Goal: Navigation & Orientation: Find specific page/section

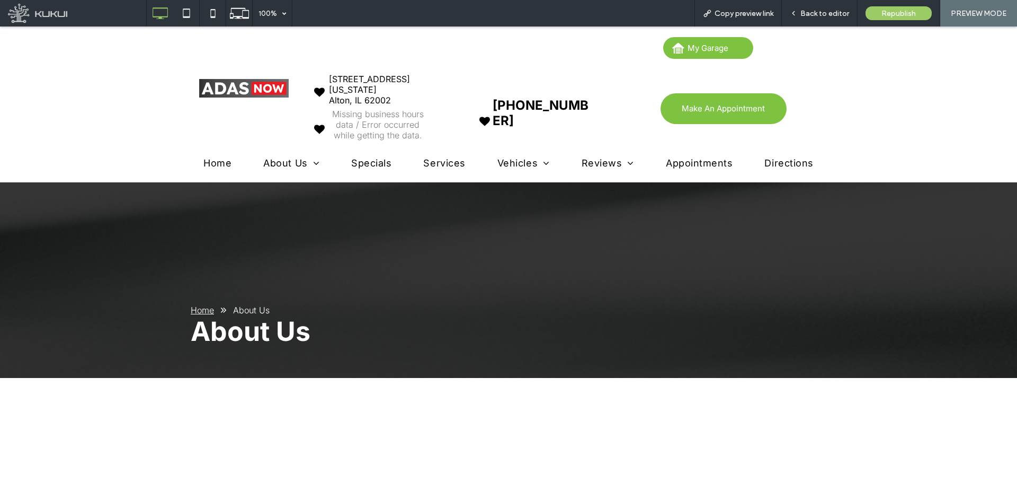
click at [430, 211] on div "Home About Us About Us" at bounding box center [508, 279] width 1017 height 195
click at [266, 195] on link "Contact Us" at bounding box center [292, 187] width 68 height 26
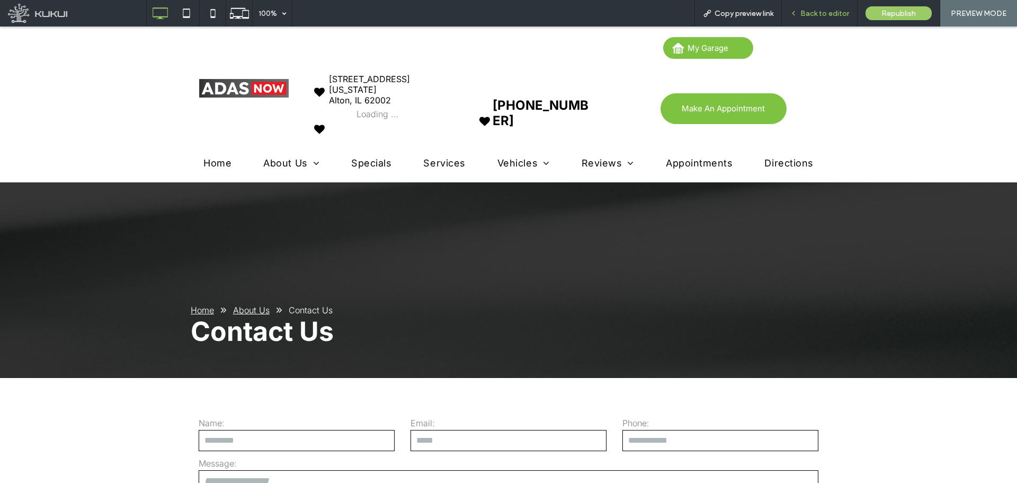
click at [816, 14] on span "Back to editor" at bounding box center [824, 13] width 49 height 9
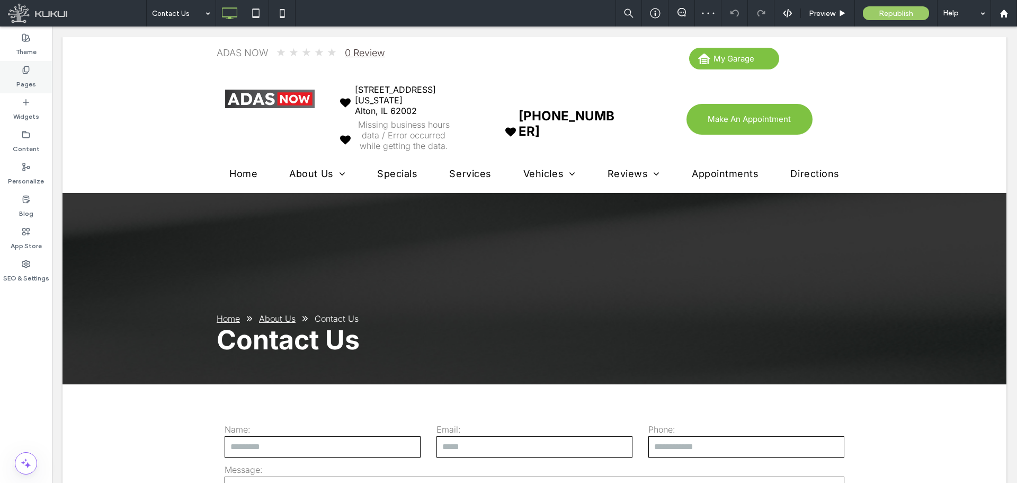
click at [42, 80] on div "Pages" at bounding box center [26, 77] width 52 height 32
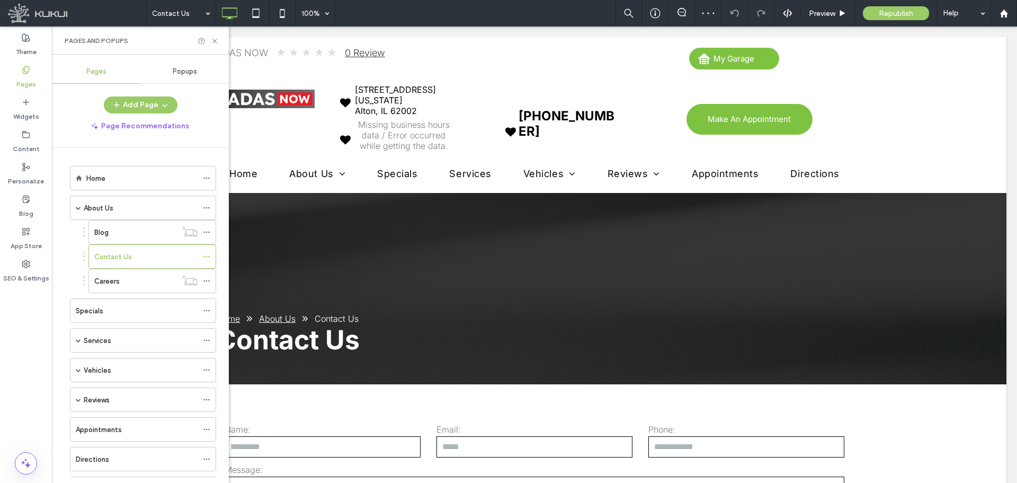
click at [115, 309] on div "Specials" at bounding box center [137, 310] width 122 height 11
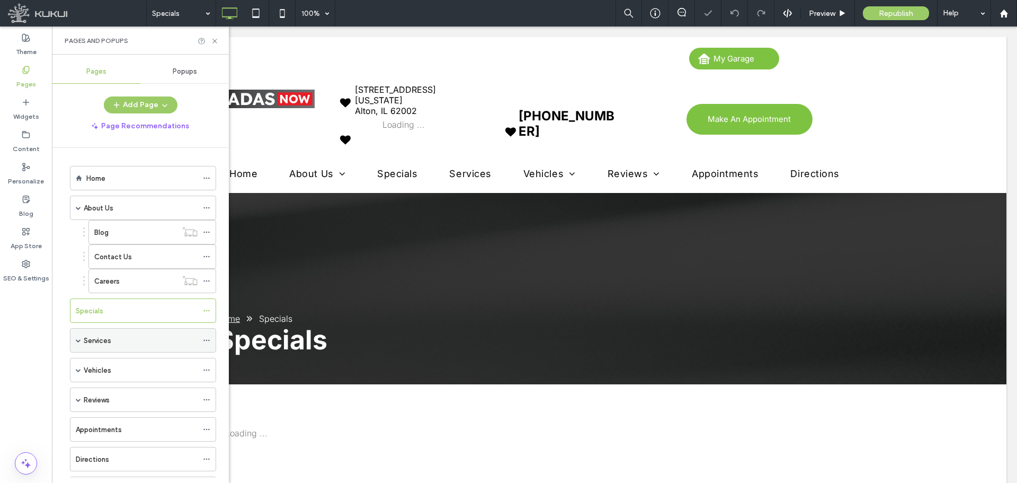
click at [114, 344] on div "Services" at bounding box center [141, 340] width 114 height 11
drag, startPoint x: 108, startPoint y: 309, endPoint x: 126, endPoint y: 309, distance: 17.5
click at [109, 309] on div "Specials" at bounding box center [137, 310] width 122 height 11
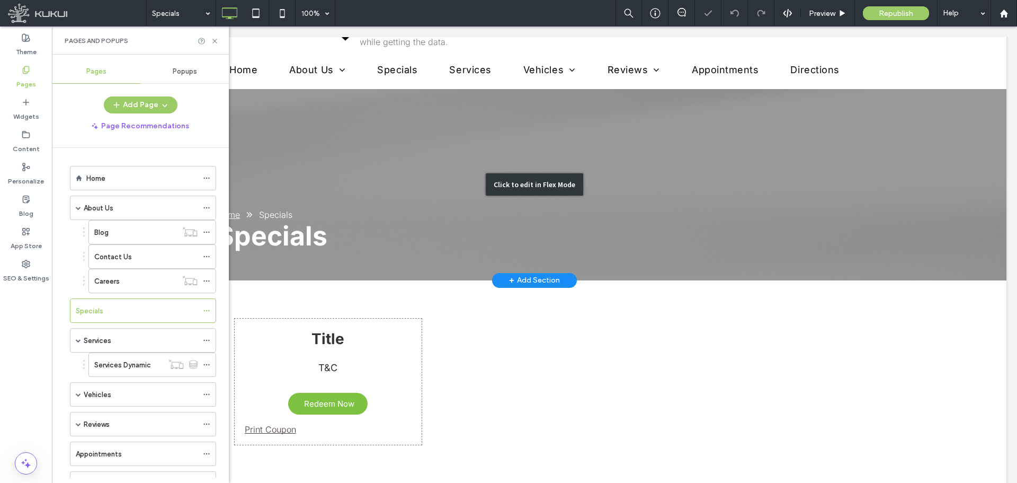
scroll to position [106, 0]
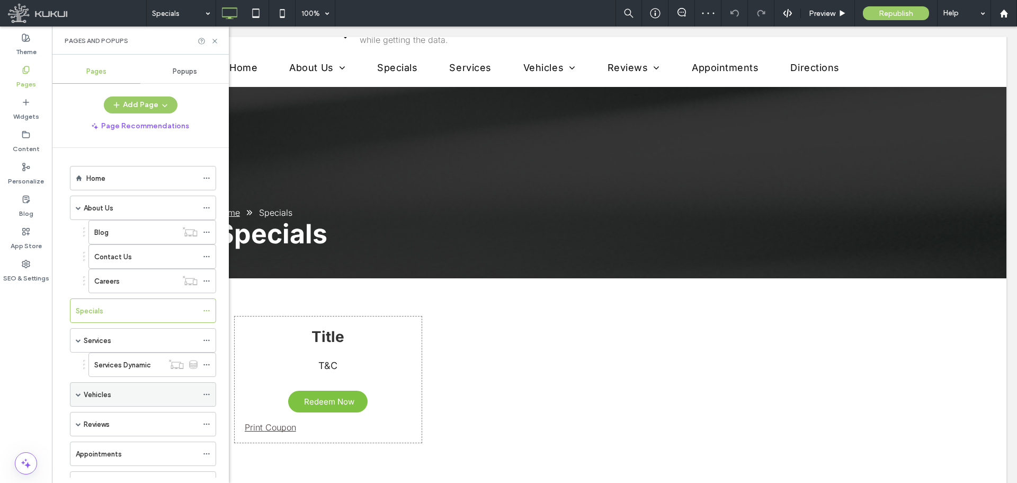
click at [139, 394] on div "Vehicles" at bounding box center [141, 394] width 114 height 11
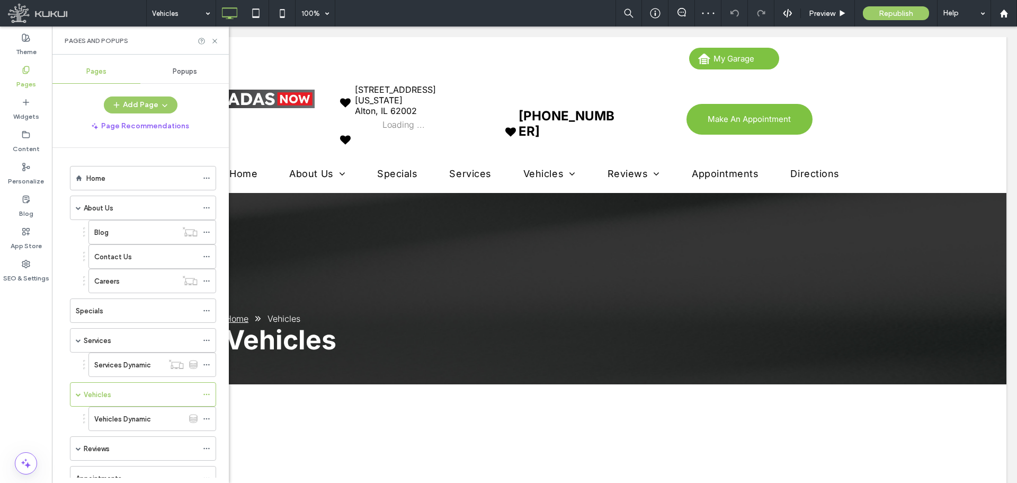
scroll to position [0, 0]
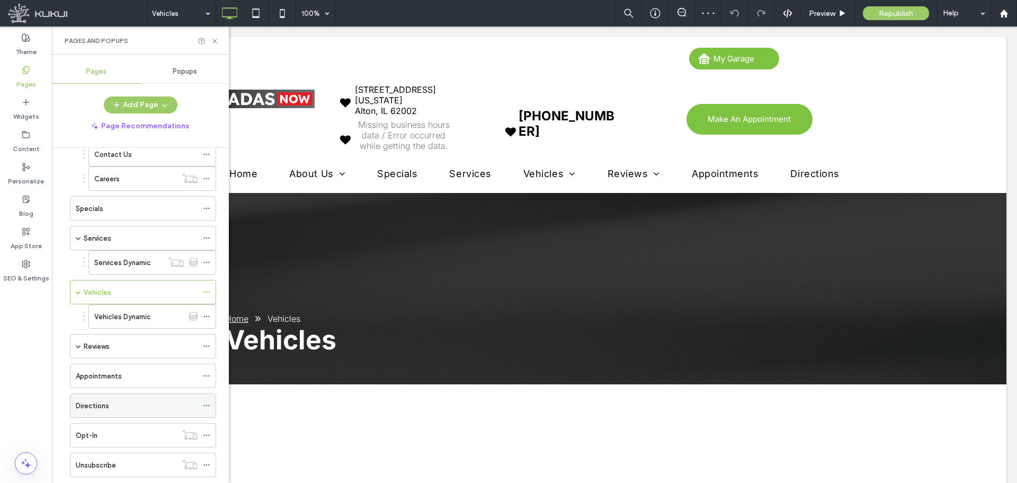
scroll to position [106, 0]
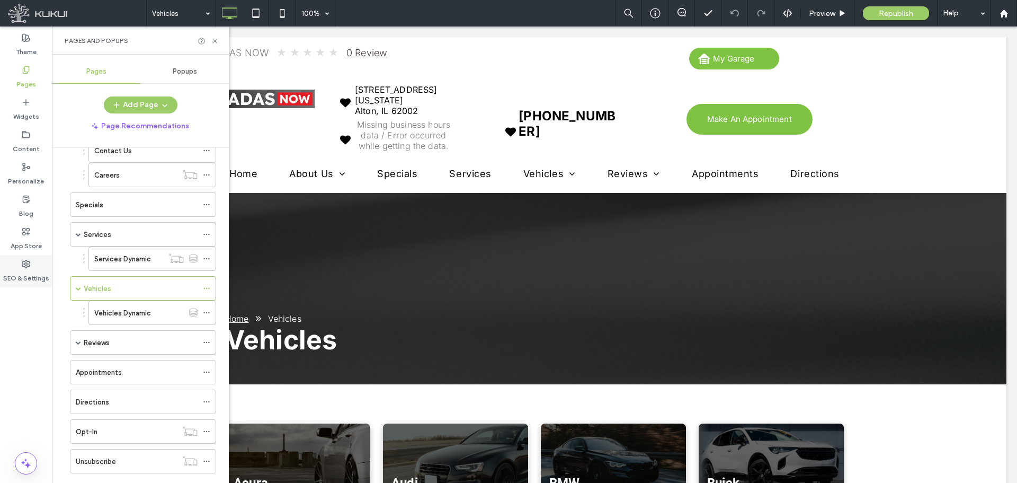
click at [26, 272] on label "SEO & Settings" at bounding box center [26, 275] width 46 height 15
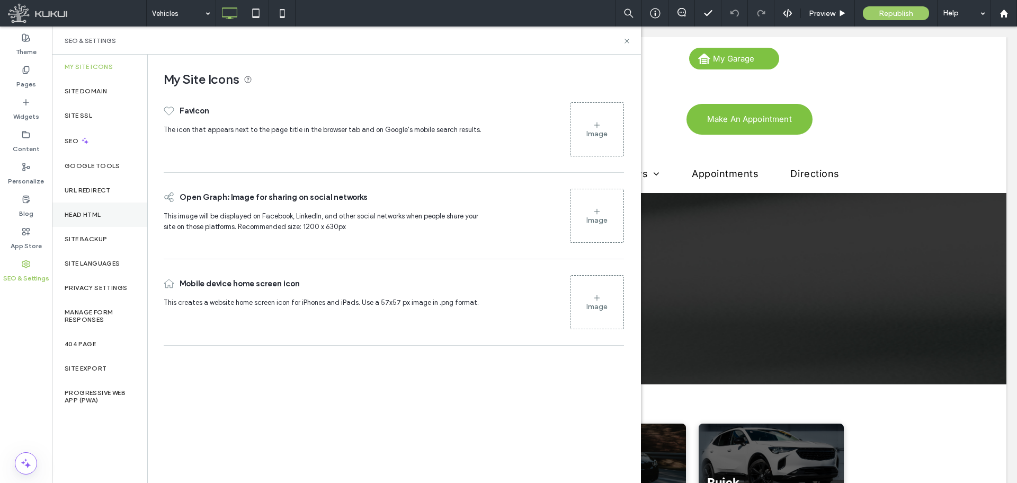
click at [100, 221] on div "Head HTML" at bounding box center [99, 214] width 95 height 24
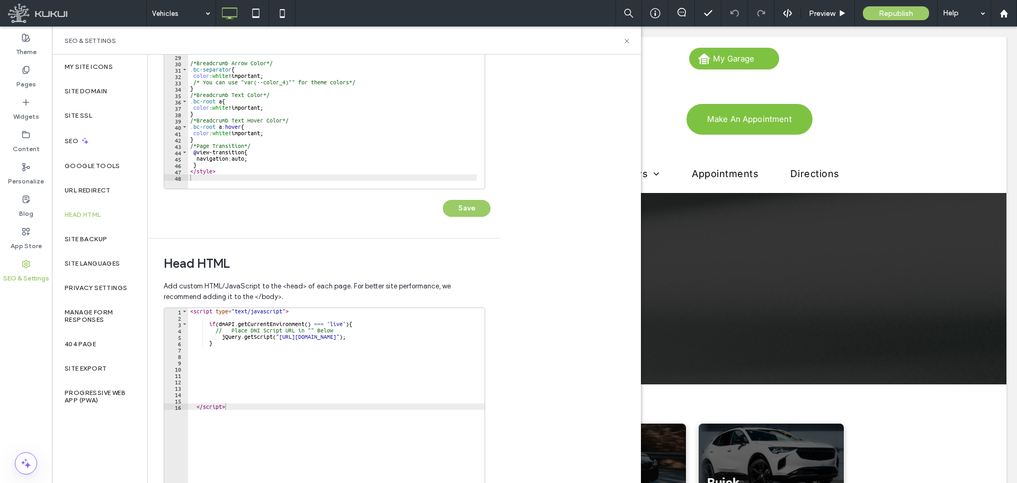
scroll to position [243, 0]
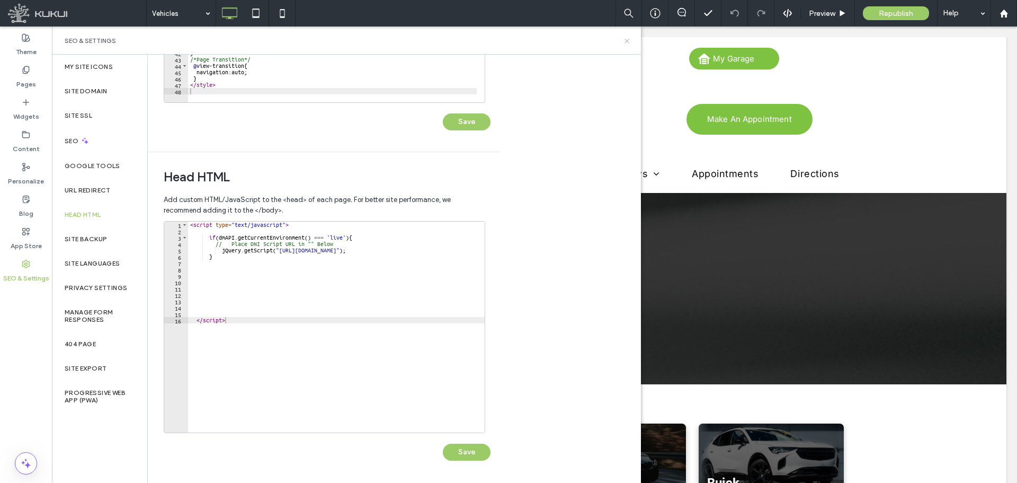
click at [630, 39] on icon at bounding box center [627, 41] width 8 height 8
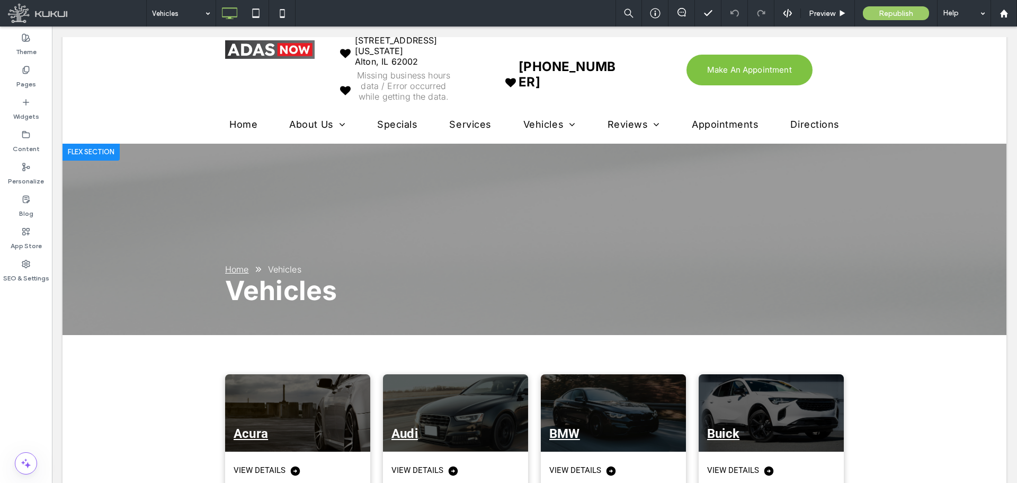
scroll to position [265, 0]
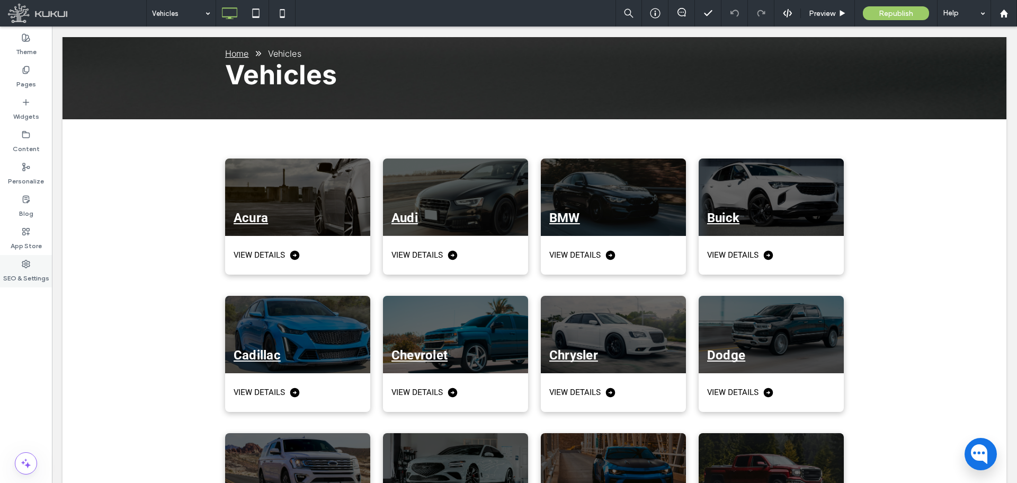
click at [29, 273] on label "SEO & Settings" at bounding box center [26, 275] width 46 height 15
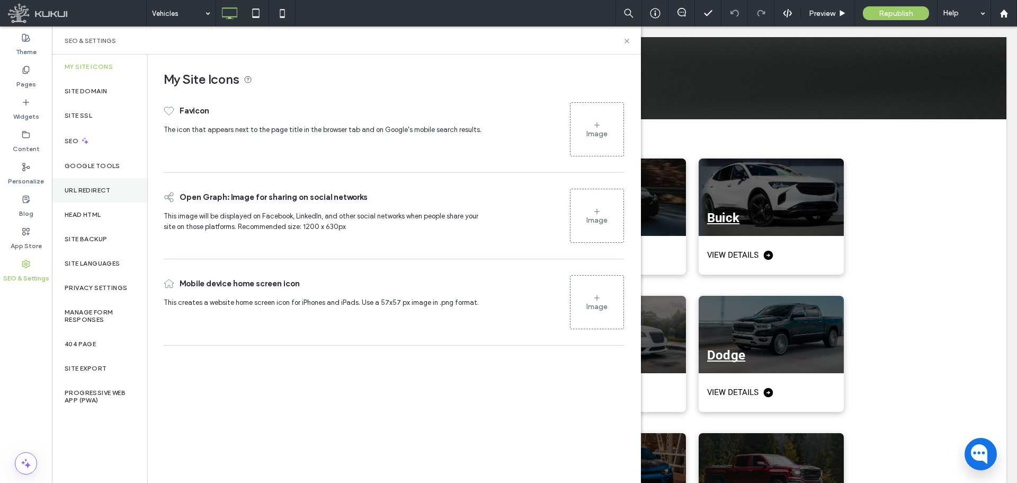
click at [99, 197] on div "URL Redirect" at bounding box center [99, 190] width 95 height 24
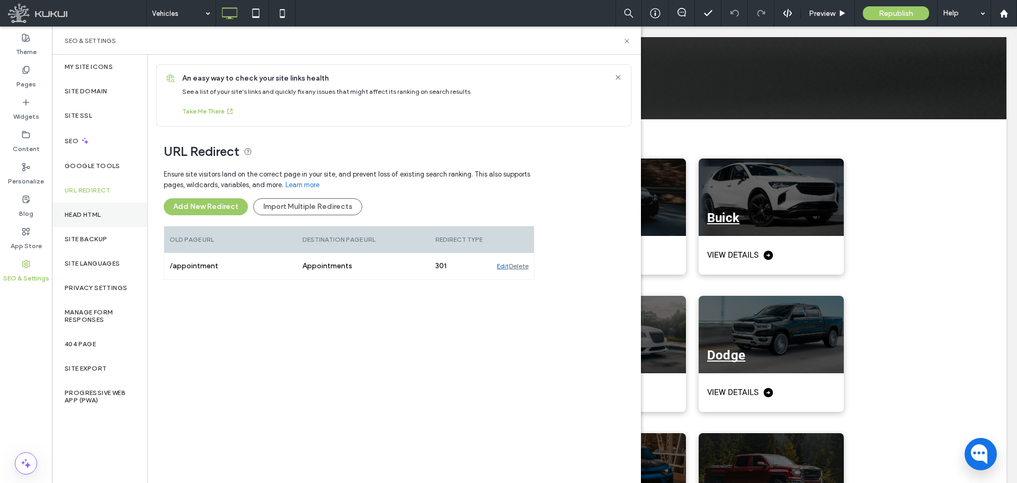
click at [101, 213] on label "Head HTML" at bounding box center [83, 214] width 37 height 7
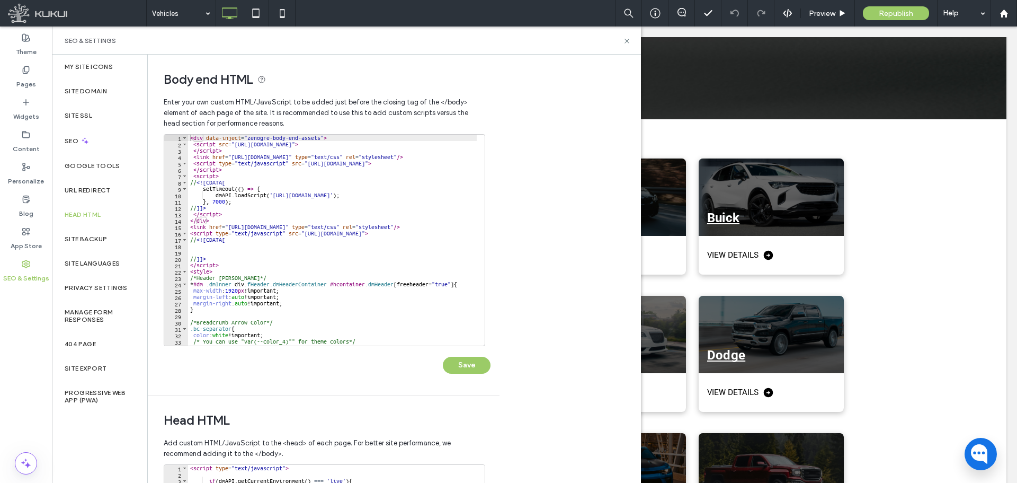
click at [106, 203] on div "Head HTML" at bounding box center [99, 214] width 95 height 24
click at [111, 183] on div "URL Redirect" at bounding box center [99, 190] width 95 height 24
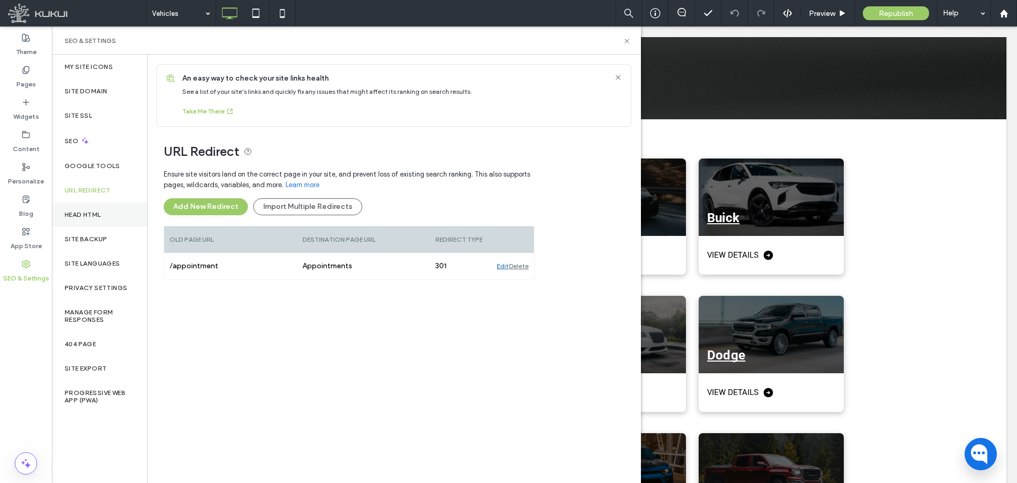
click at [109, 205] on div "Head HTML" at bounding box center [99, 214] width 95 height 24
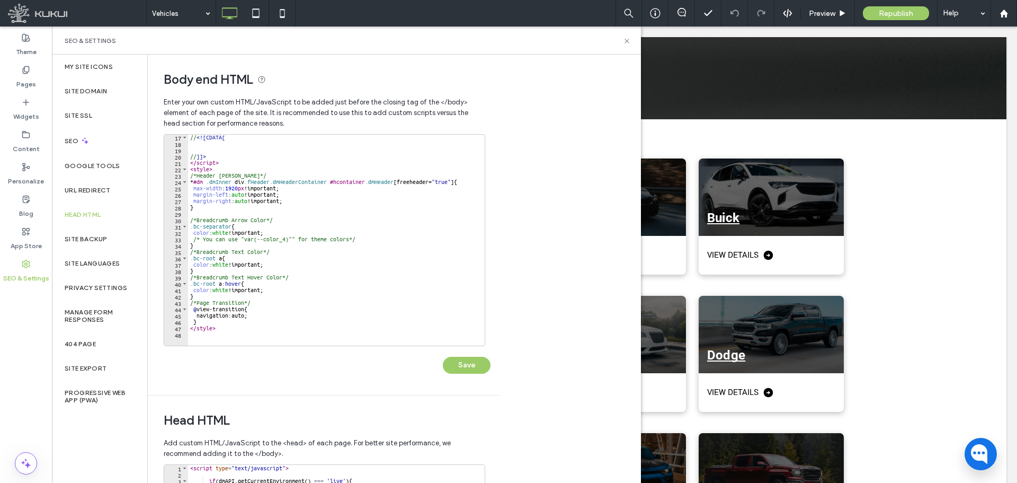
scroll to position [0, 0]
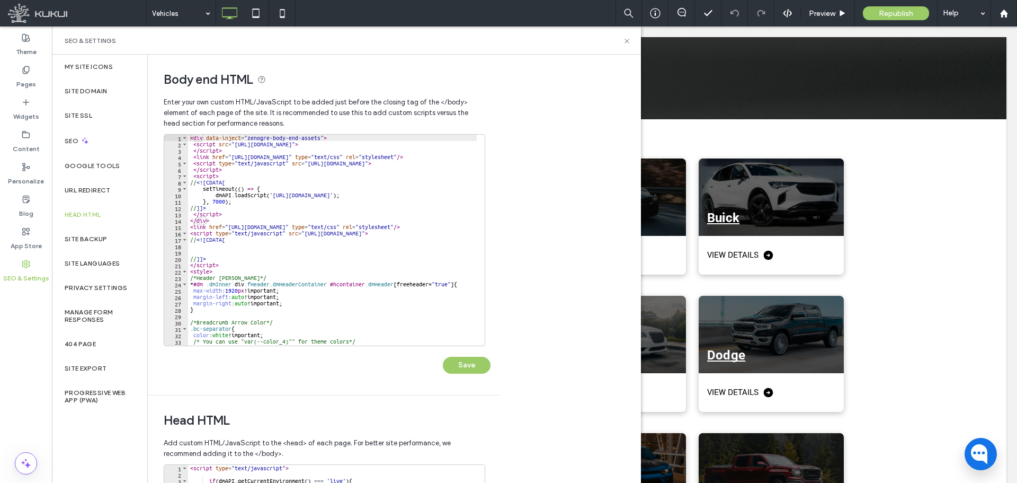
click at [622, 43] on div "SEO & Settings" at bounding box center [347, 41] width 564 height 8
click at [628, 41] on icon at bounding box center [627, 41] width 8 height 8
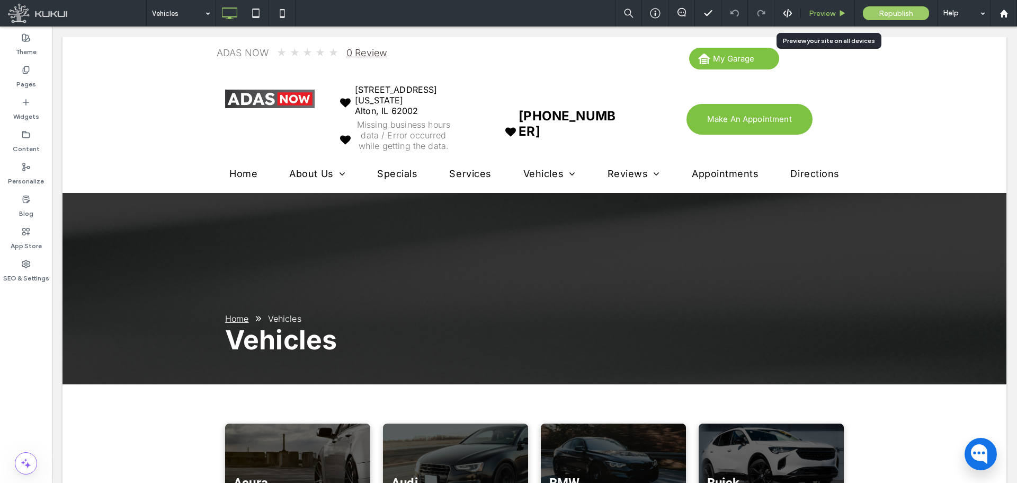
click at [815, 15] on span "Preview" at bounding box center [822, 13] width 26 height 9
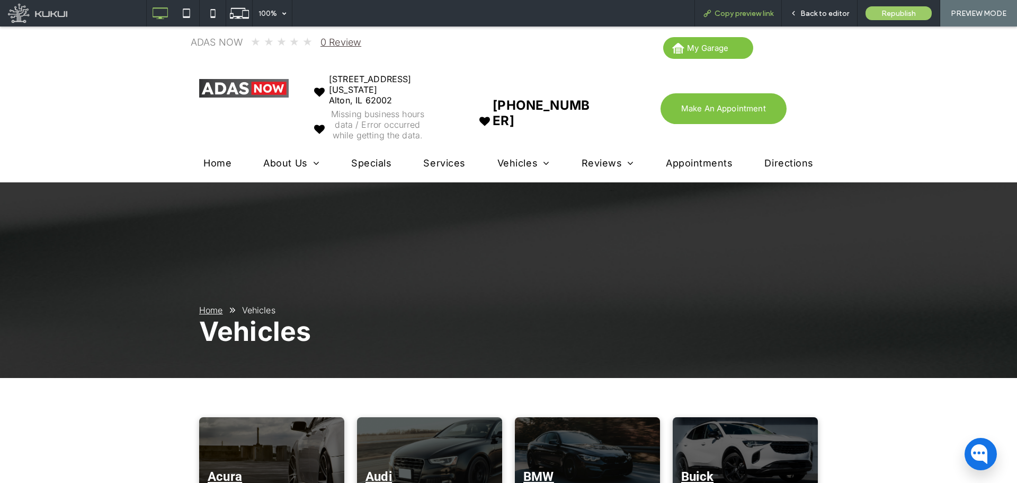
click at [750, 22] on div "Copy preview link" at bounding box center [737, 13] width 87 height 26
click at [751, 14] on span "Copy preview link" at bounding box center [744, 13] width 59 height 9
